Goal: Use online tool/utility: Utilize a website feature to perform a specific function

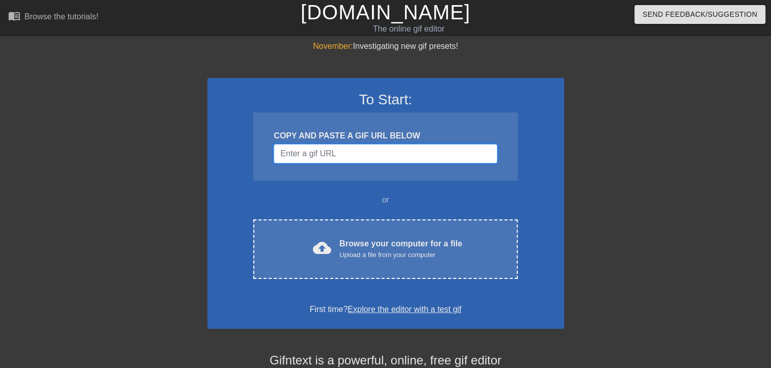
click at [327, 150] on input "Username" at bounding box center [385, 153] width 223 height 19
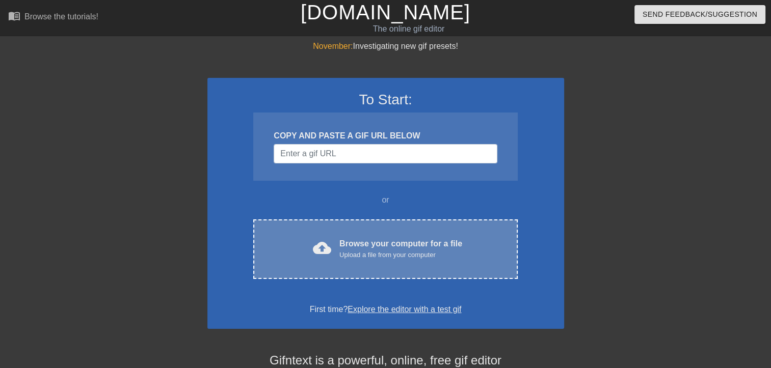
click at [401, 242] on div "Browse your computer for a file Upload a file from your computer" at bounding box center [400, 249] width 123 height 22
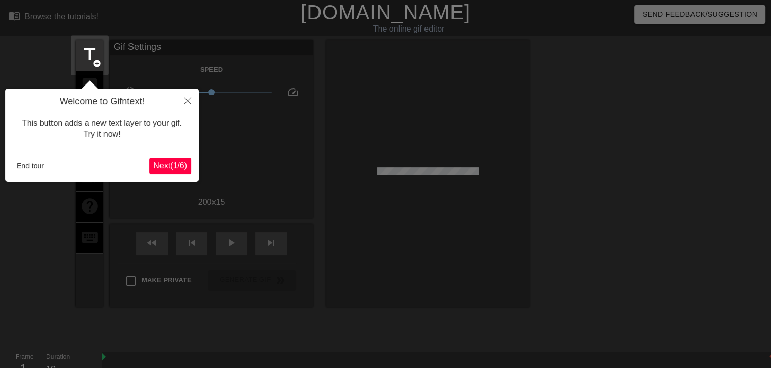
scroll to position [24, 0]
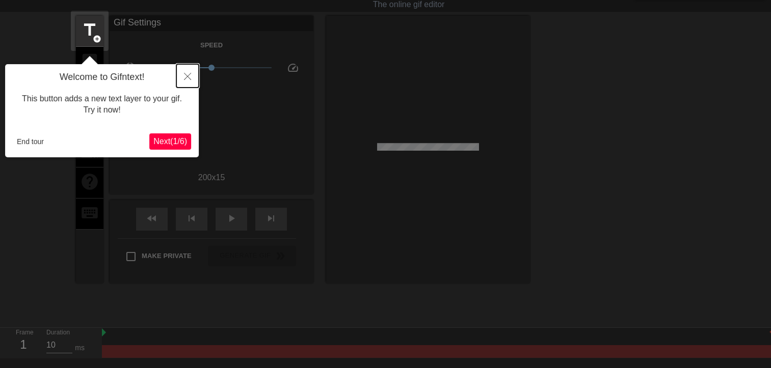
click at [188, 77] on icon "Close" at bounding box center [187, 76] width 7 height 7
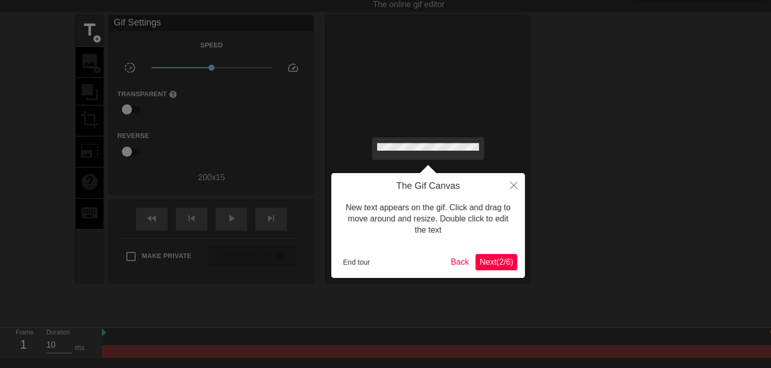
scroll to position [0, 0]
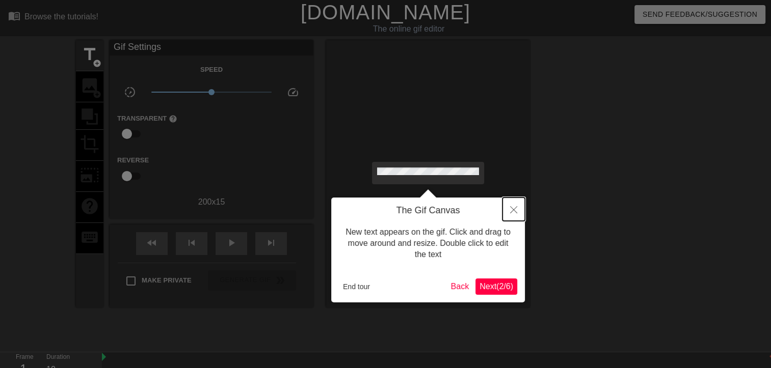
click at [512, 212] on icon "Close" at bounding box center [513, 209] width 7 height 7
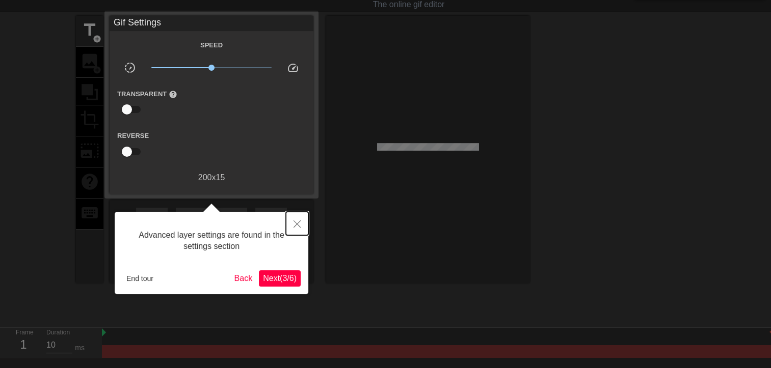
click at [296, 221] on icon "Close" at bounding box center [297, 224] width 7 height 7
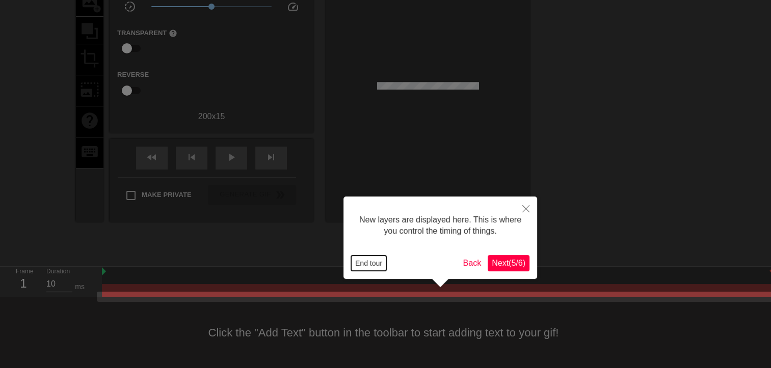
click at [373, 266] on button "End tour" at bounding box center [368, 263] width 35 height 15
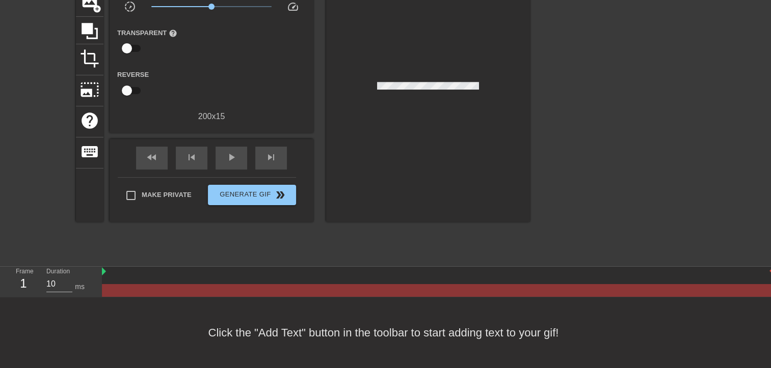
click at [409, 89] on div at bounding box center [428, 89] width 204 height 268
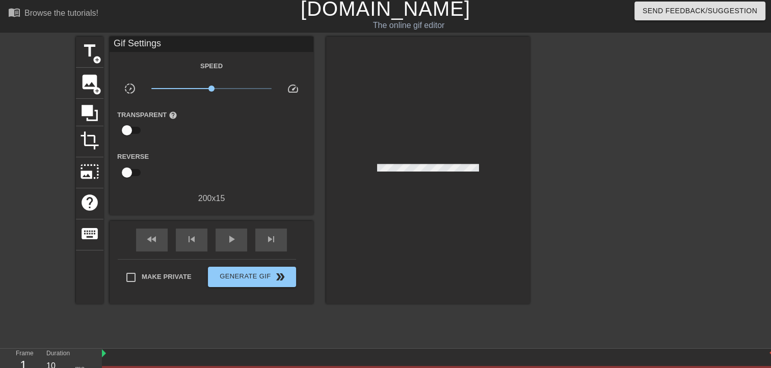
scroll to position [0, 0]
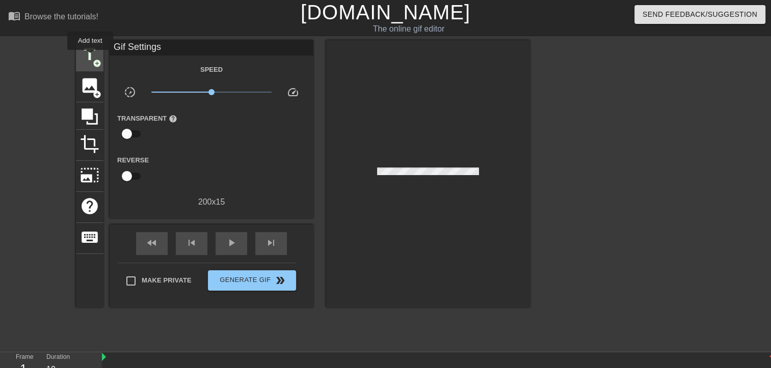
click at [90, 57] on span "title" at bounding box center [89, 54] width 19 height 19
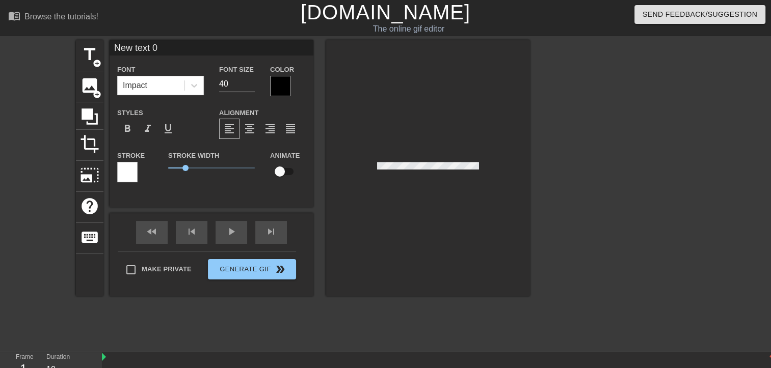
scroll to position [2, 1]
type input "Ne text 0"
type textarea "Ne text 0"
type input "Netext 0"
type textarea "Netext 0"
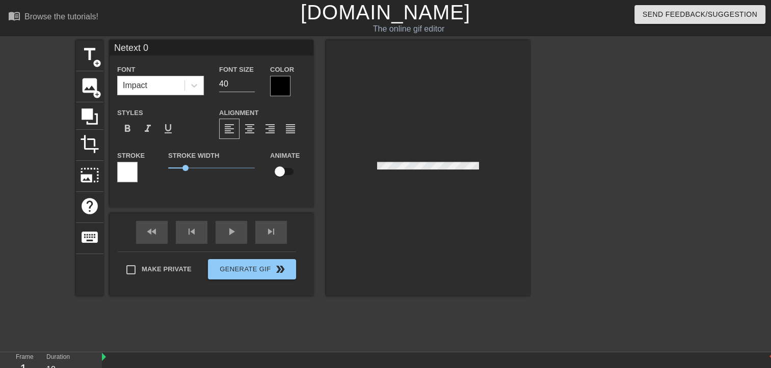
type input "Neext 0"
type textarea "Neext 0"
type input "Next 0"
type textarea "Next 0"
type input "Net 0"
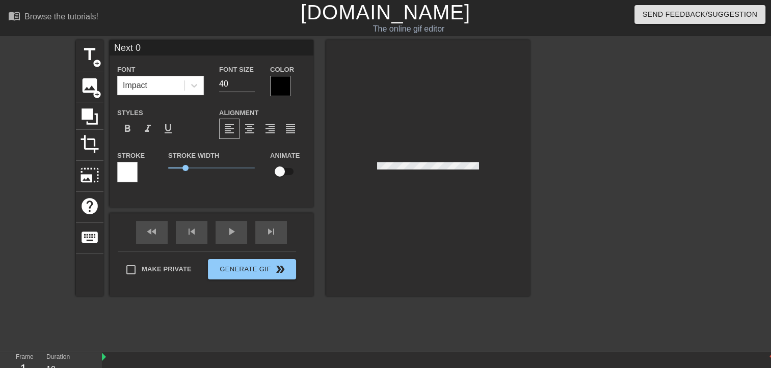
type textarea "Net 0"
type input "Ne 0"
type textarea "Ne 0"
type input "Ne0"
type textarea "Ne0"
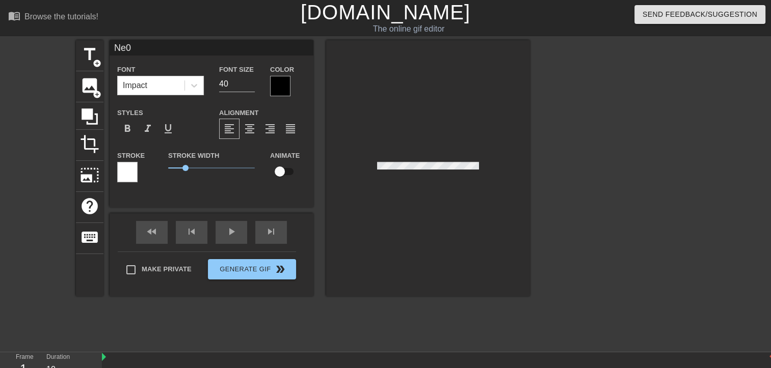
type input "Ne"
type textarea "Ne"
type input "N"
type textarea "N"
